Goal: Navigation & Orientation: Find specific page/section

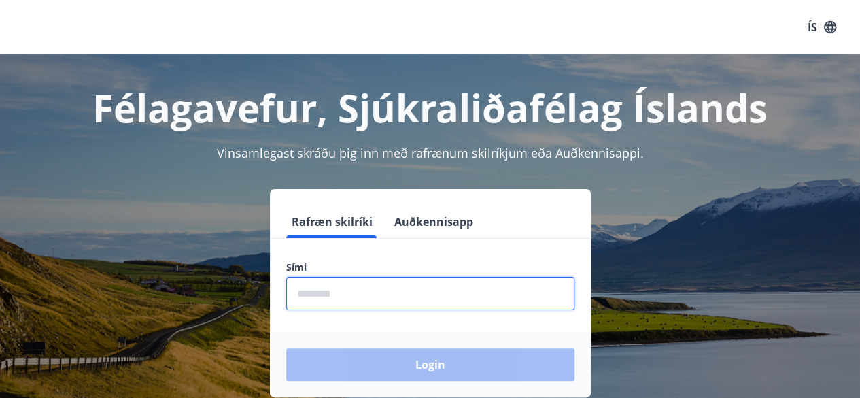
click at [295, 297] on input "phone" at bounding box center [430, 293] width 288 height 33
type input "********"
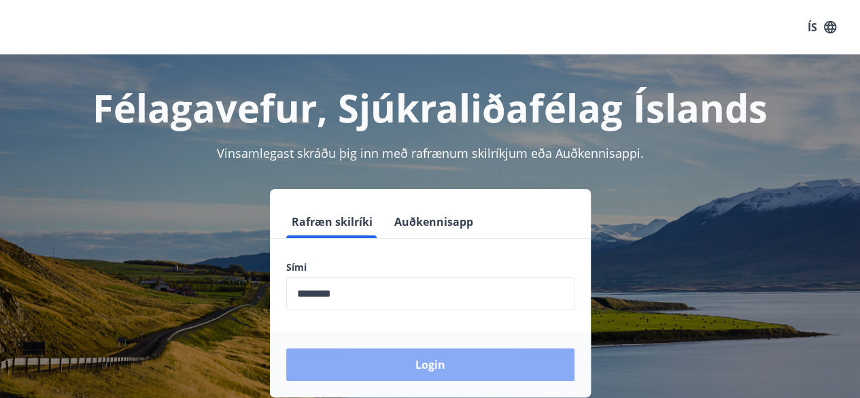
click at [424, 364] on button "Login" at bounding box center [430, 364] width 288 height 33
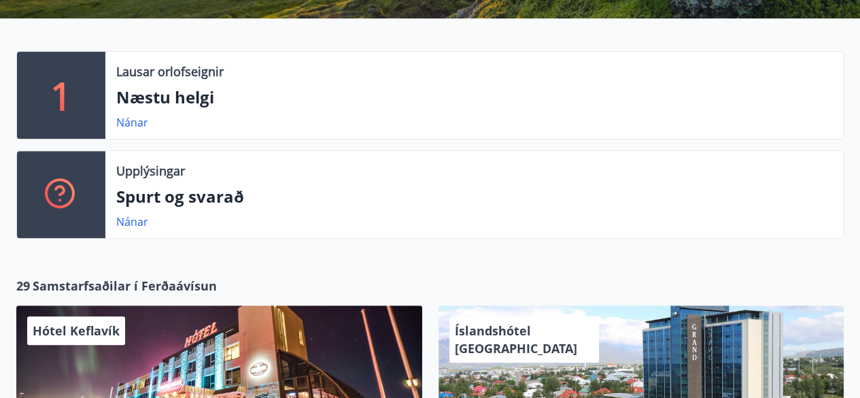
scroll to position [204, 0]
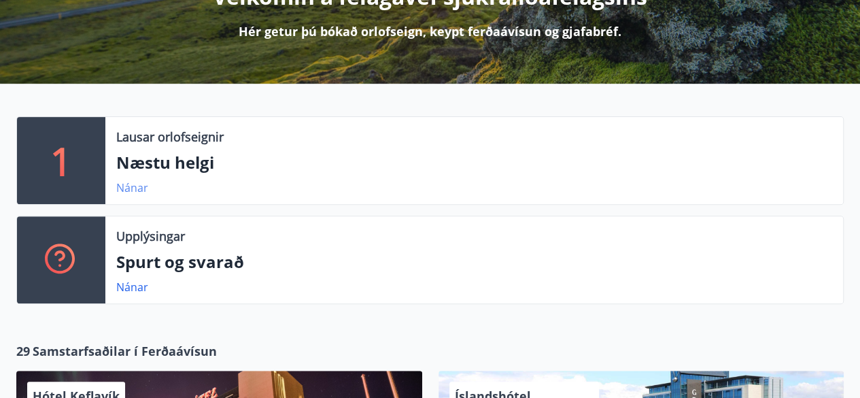
click at [128, 185] on link "Nánar" at bounding box center [132, 187] width 32 height 15
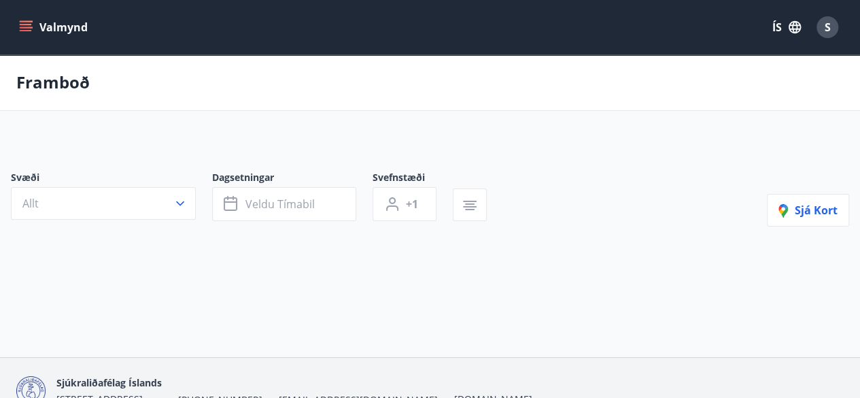
type input "*"
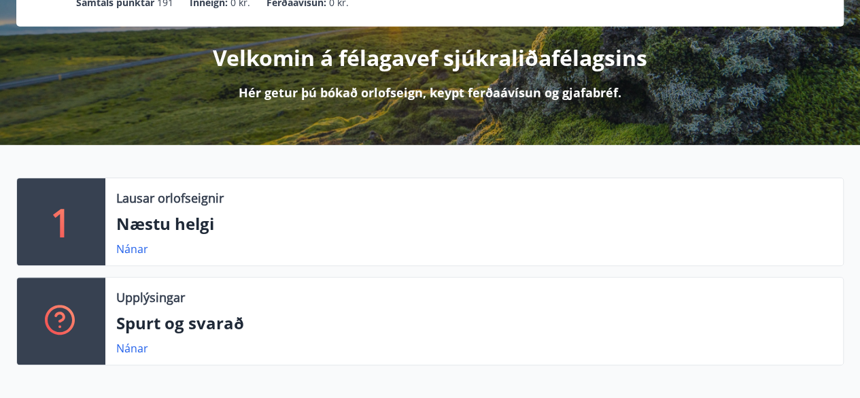
scroll to position [204, 0]
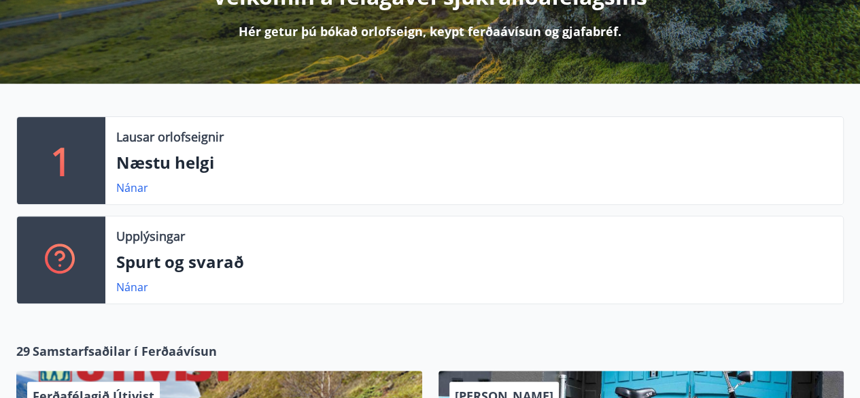
click at [60, 253] on icon at bounding box center [61, 259] width 33 height 33
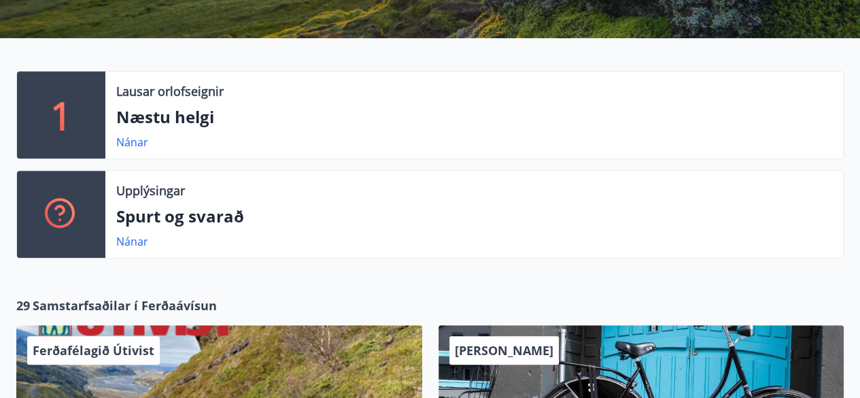
scroll to position [226, 0]
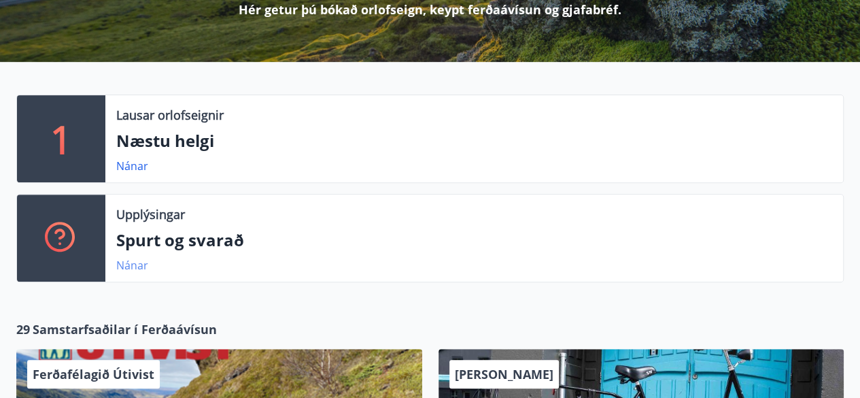
click at [129, 263] on link "Nánar" at bounding box center [132, 265] width 32 height 15
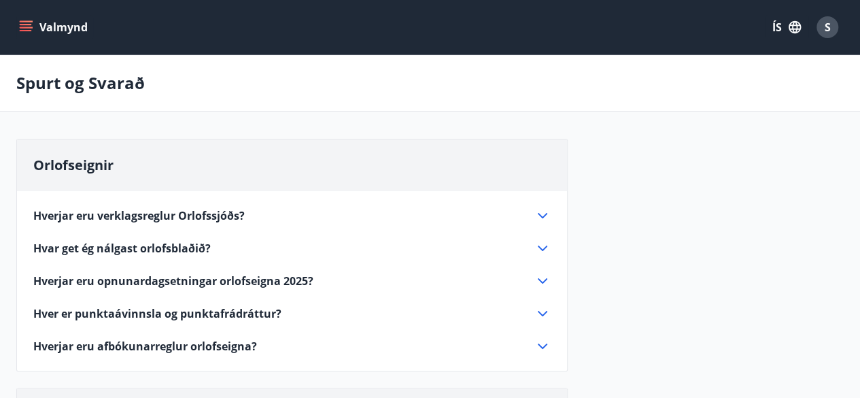
click at [54, 81] on p "Spurt og Svarað" at bounding box center [80, 82] width 128 height 23
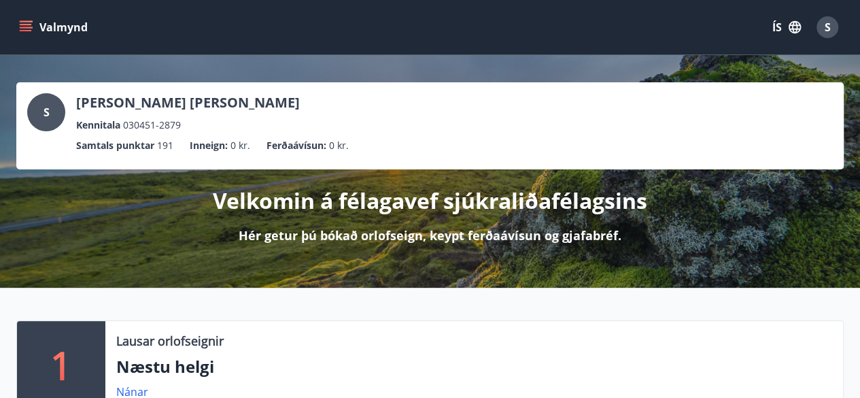
click at [28, 21] on icon "menu" at bounding box center [27, 21] width 15 height 1
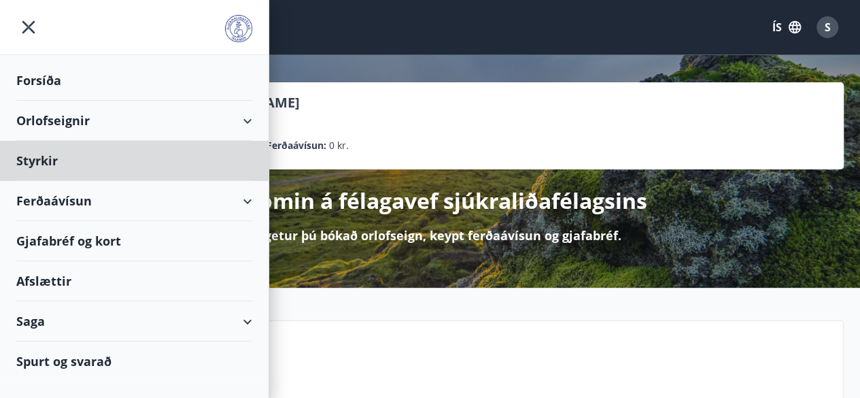
click at [81, 72] on div "Forsíða" at bounding box center [134, 80] width 236 height 40
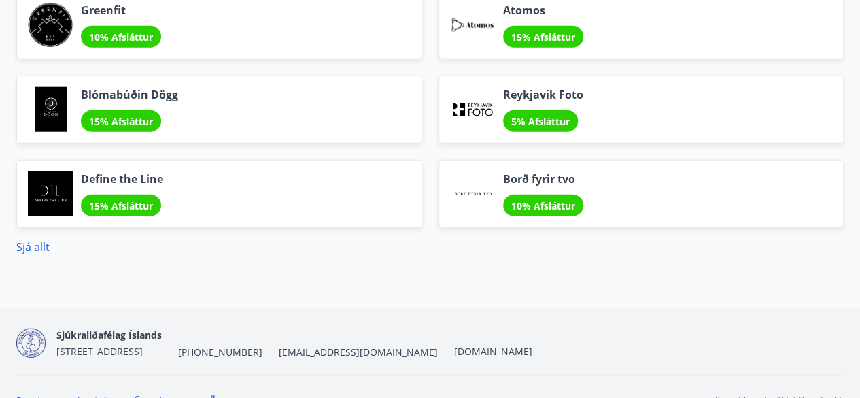
scroll to position [1721, 0]
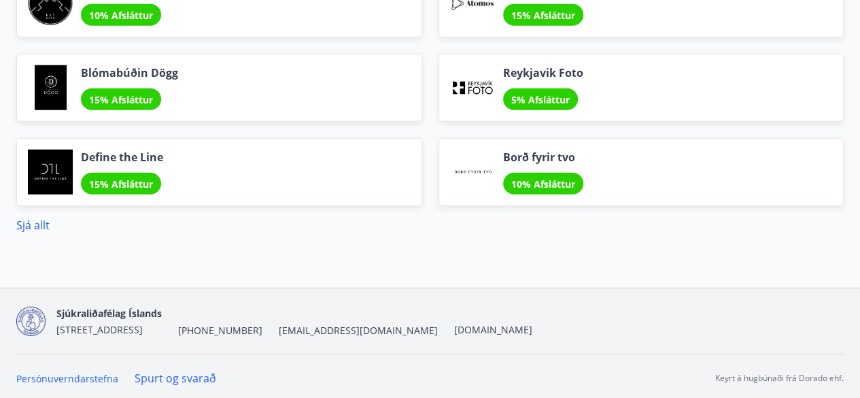
click at [304, 323] on span "[EMAIL_ADDRESS][DOMAIN_NAME]" at bounding box center [358, 330] width 159 height 14
click at [660, 288] on div "Sjúkraliðafélag Íslands Grensásvegi 16, 108 Reykjavík +354 553-9494 slfi@slfi.i…" at bounding box center [429, 320] width 827 height 65
click at [36, 219] on link "Sjá allt" at bounding box center [32, 224] width 33 height 15
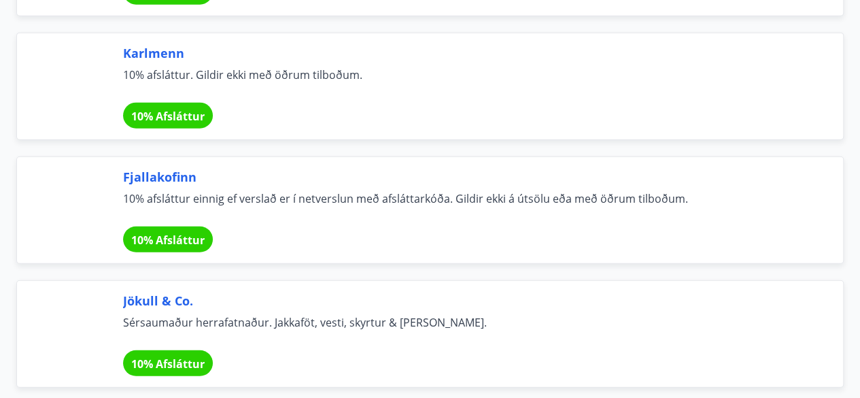
scroll to position [9038, 0]
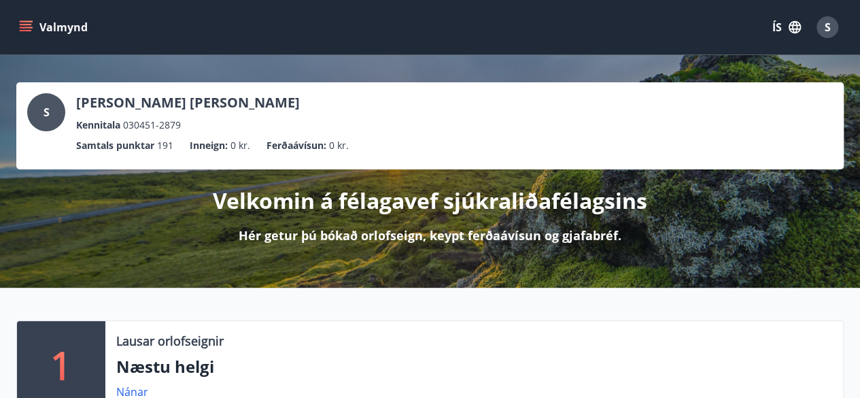
click at [44, 109] on span "S" at bounding box center [46, 112] width 6 height 15
click at [828, 25] on span "S" at bounding box center [827, 27] width 6 height 15
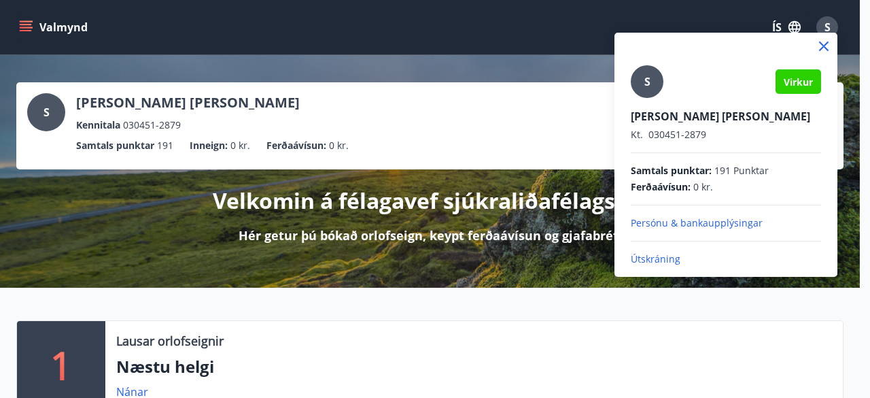
click at [822, 39] on icon at bounding box center [823, 46] width 16 height 16
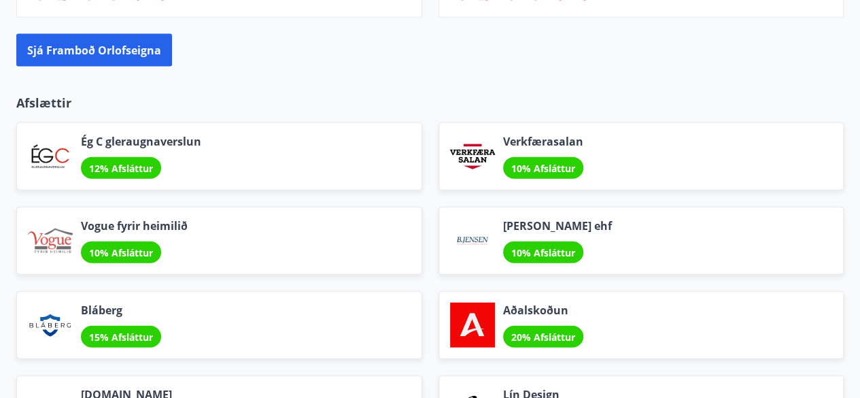
scroll to position [1721, 0]
